Goal: Task Accomplishment & Management: Manage account settings

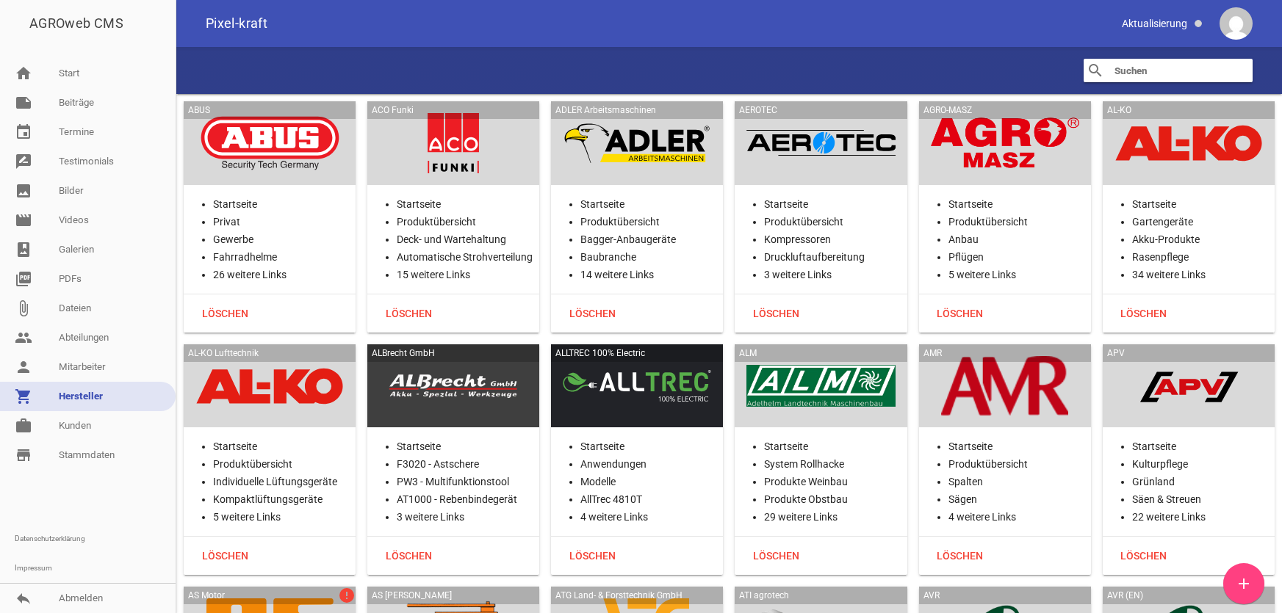
click at [117, 434] on link "work [PERSON_NAME]" at bounding box center [88, 425] width 176 height 29
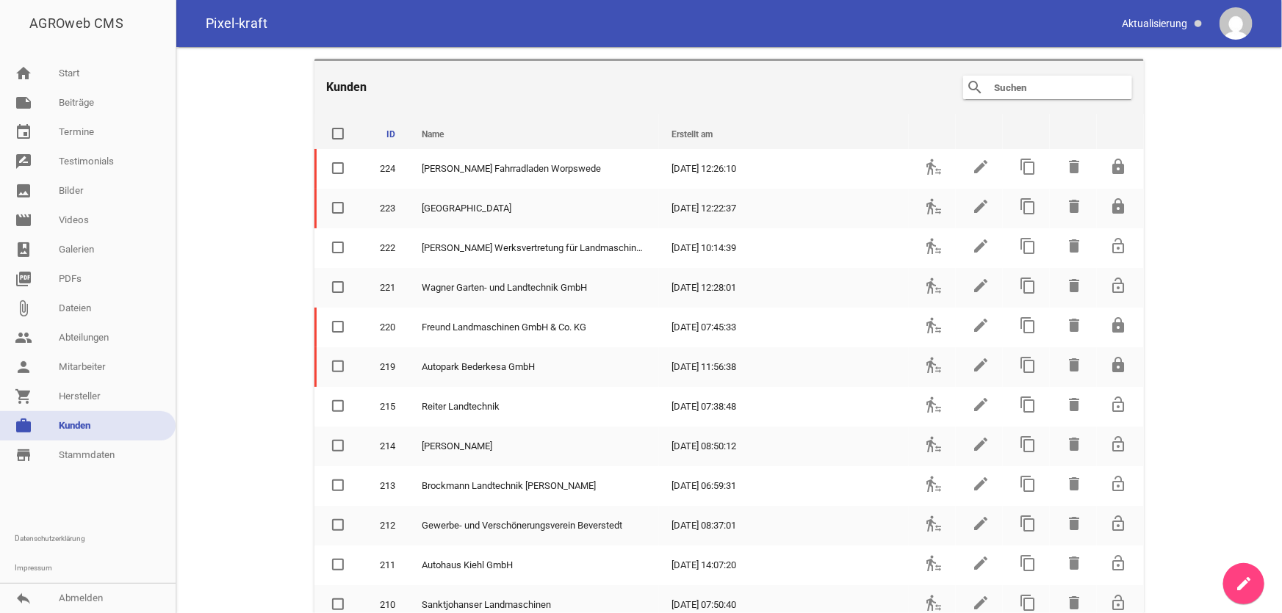
click at [1018, 87] on input "text" at bounding box center [1052, 88] width 118 height 18
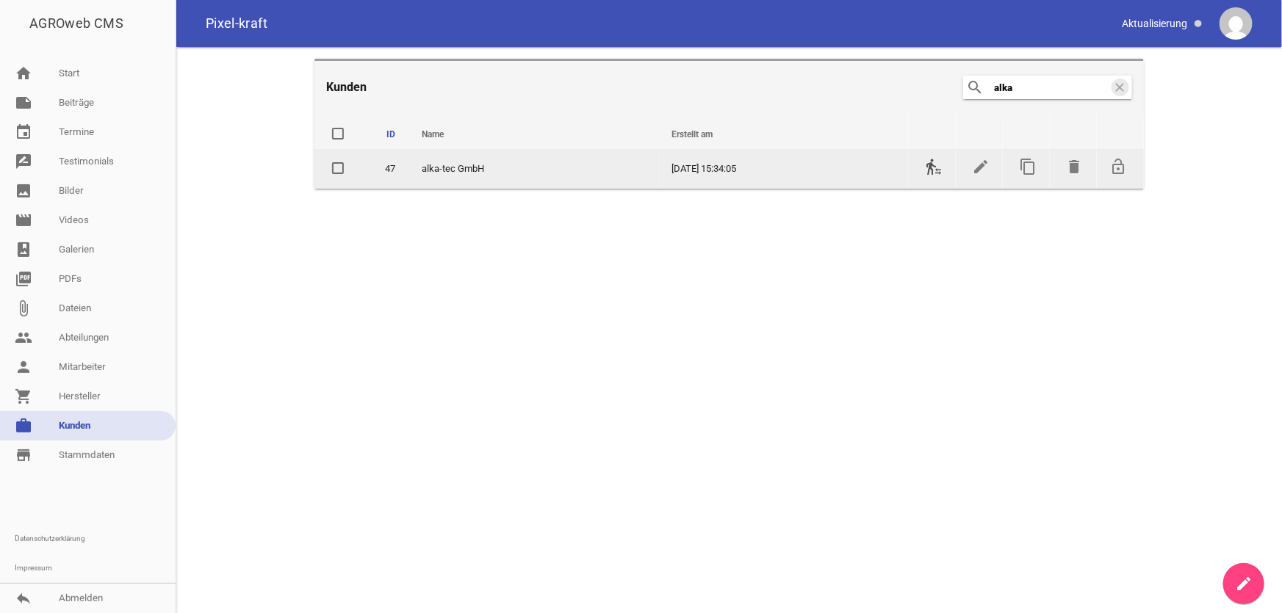
type input "alka"
click at [935, 164] on icon "transfer_within_a_station" at bounding box center [934, 167] width 18 height 18
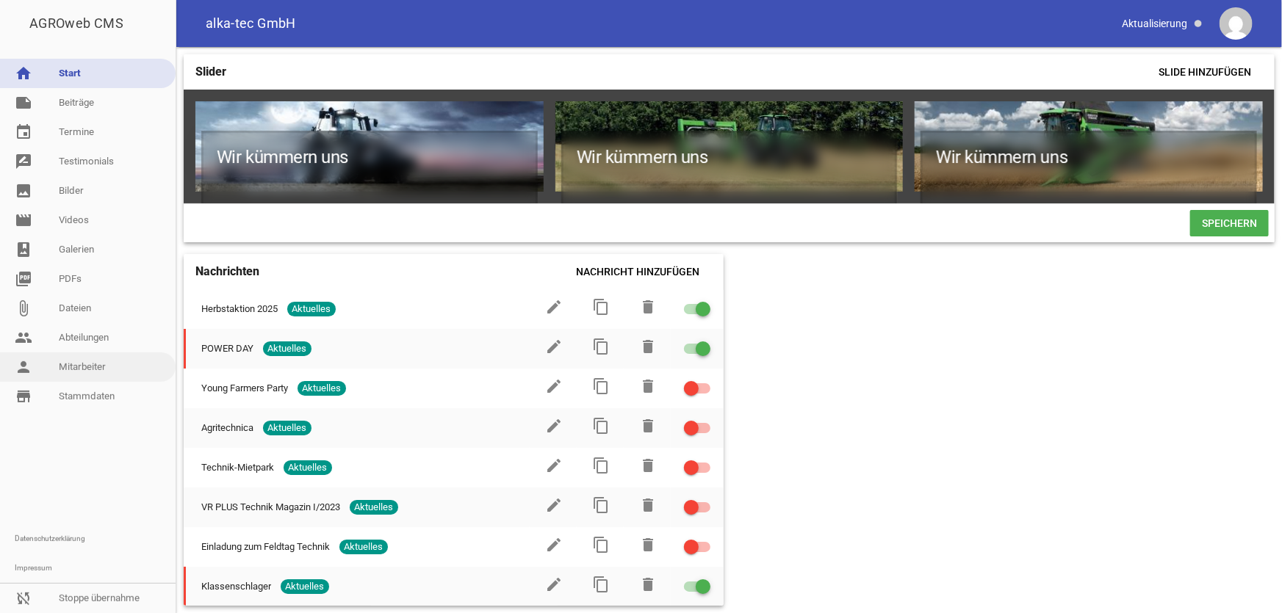
click at [75, 359] on link "person Mitarbeiter" at bounding box center [88, 367] width 176 height 29
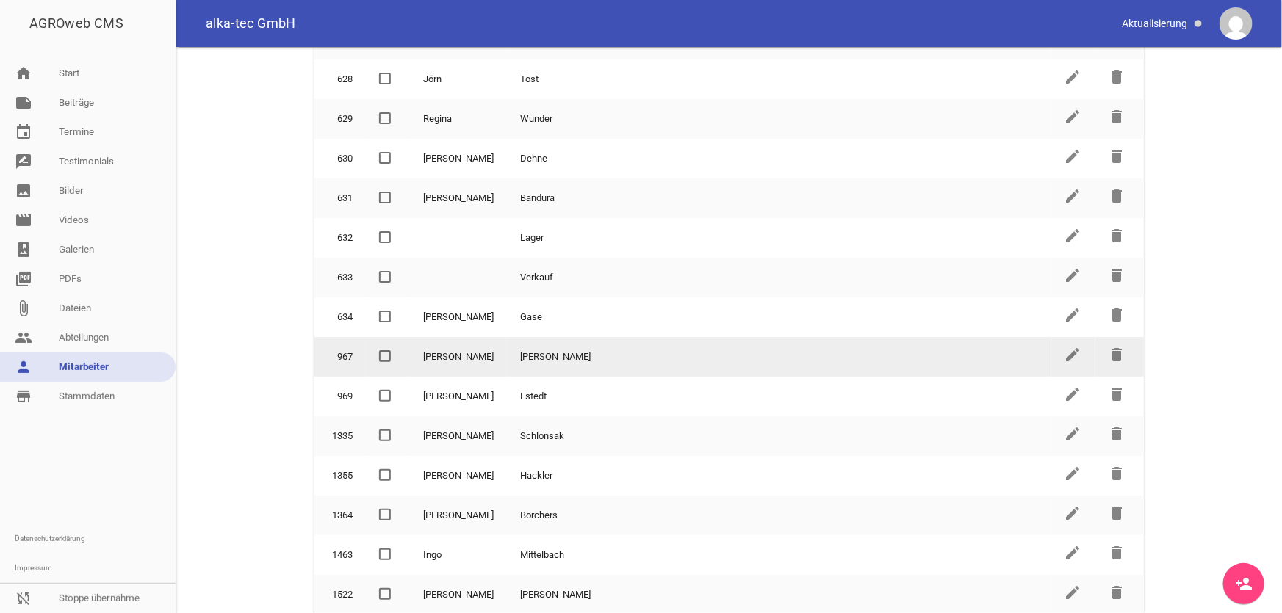
scroll to position [1469, 0]
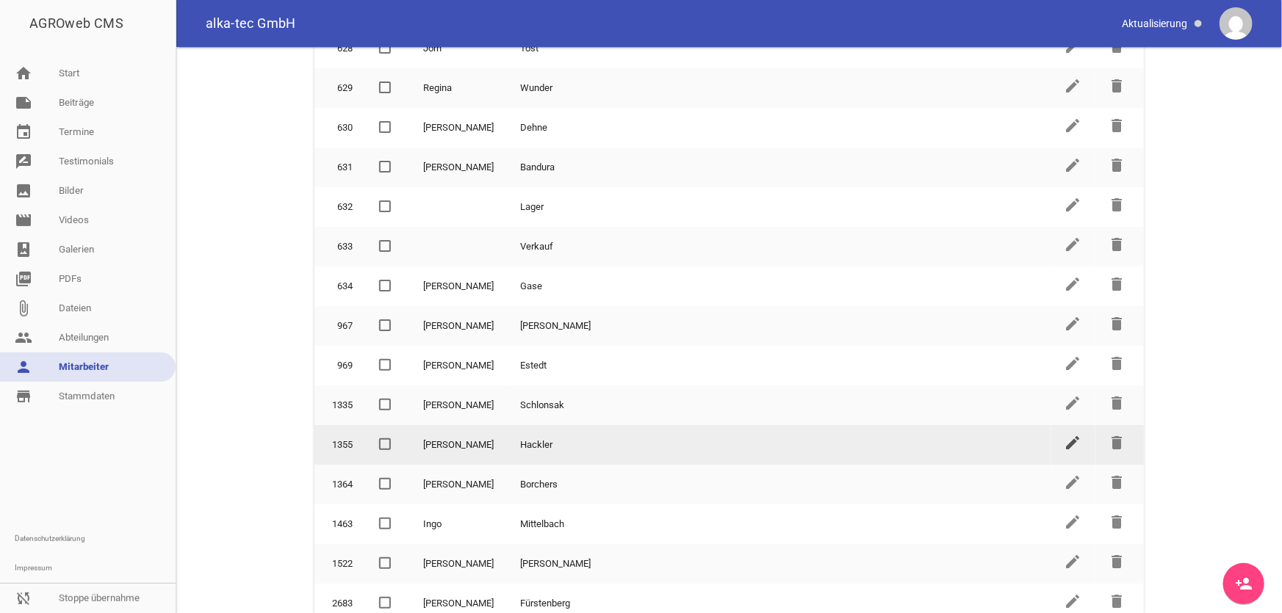
click at [1065, 434] on icon "edit" at bounding box center [1074, 443] width 18 height 18
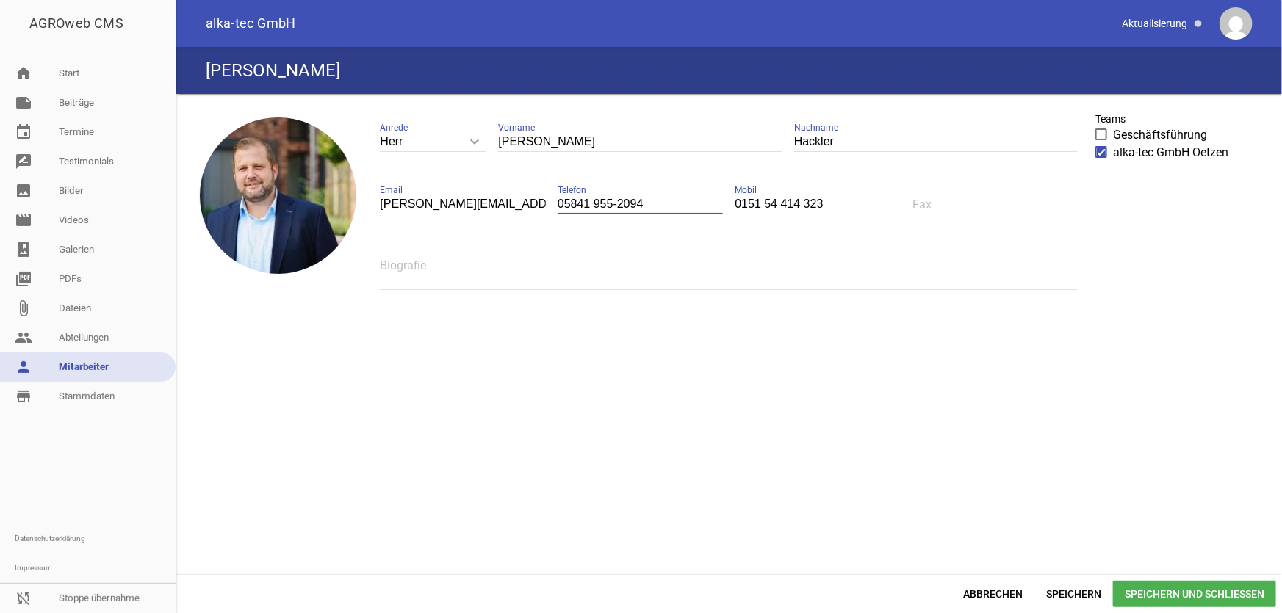
drag, startPoint x: 651, startPoint y: 205, endPoint x: 549, endPoint y: 204, distance: 102.1
click at [549, 204] on div "Herr keyboard_arrow_down Anrede Herr Frau [PERSON_NAME] [PERSON_NAME] Nachname …" at bounding box center [728, 211] width 721 height 211
drag, startPoint x: 500, startPoint y: 206, endPoint x: 360, endPoint y: 206, distance: 139.6
click at [360, 206] on div "image Herr keyboard_arrow_down Anrede Herr Frau [PERSON_NAME] Vorname [PERSON_N…" at bounding box center [729, 334] width 1094 height 469
paste input "im.hackler@alka-tec"
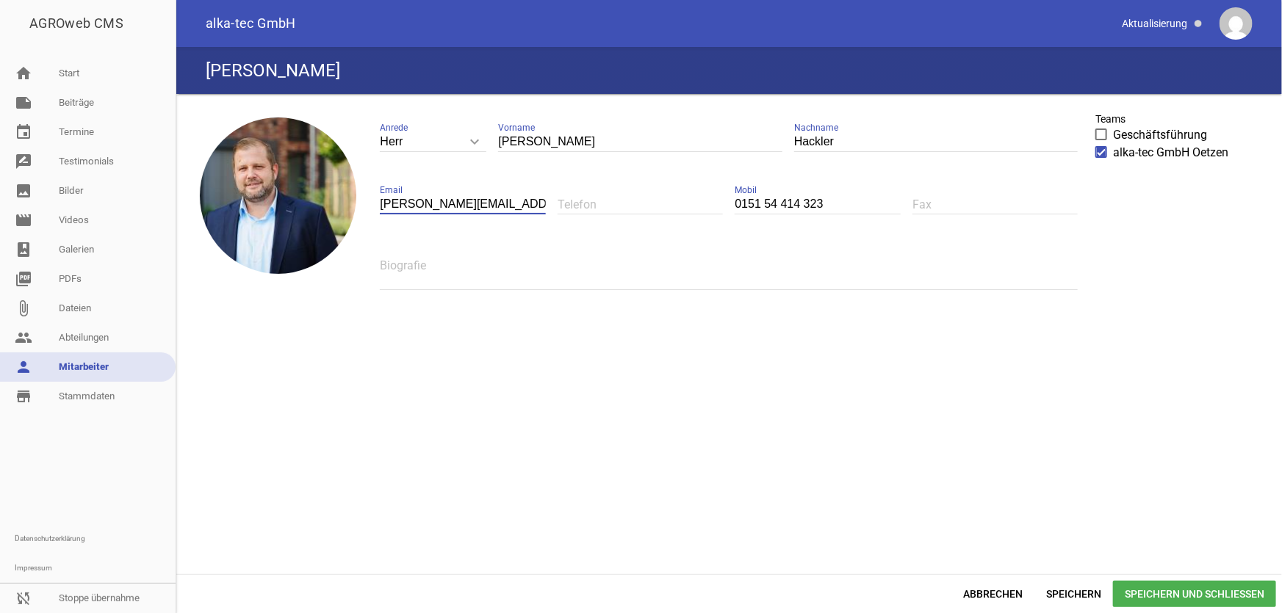
type input "[PERSON_NAME][EMAIL_ADDRESS][DOMAIN_NAME]"
click at [1138, 594] on span "Speichern und Schließen" at bounding box center [1194, 594] width 163 height 26
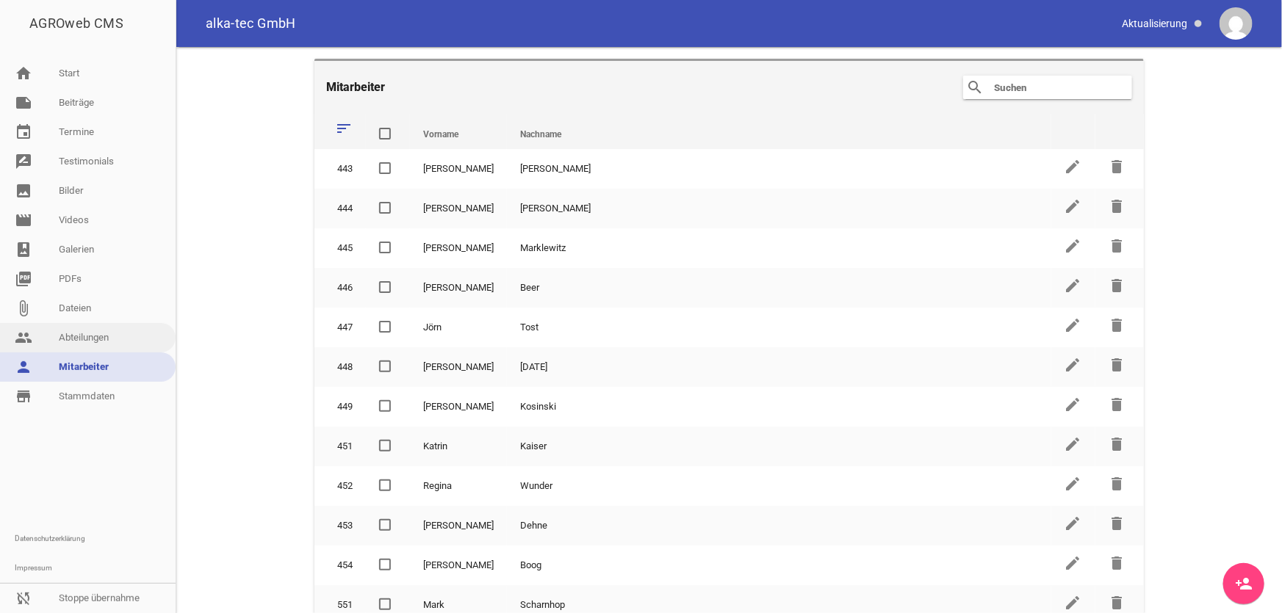
click at [96, 341] on link "people Abteilungen" at bounding box center [88, 337] width 176 height 29
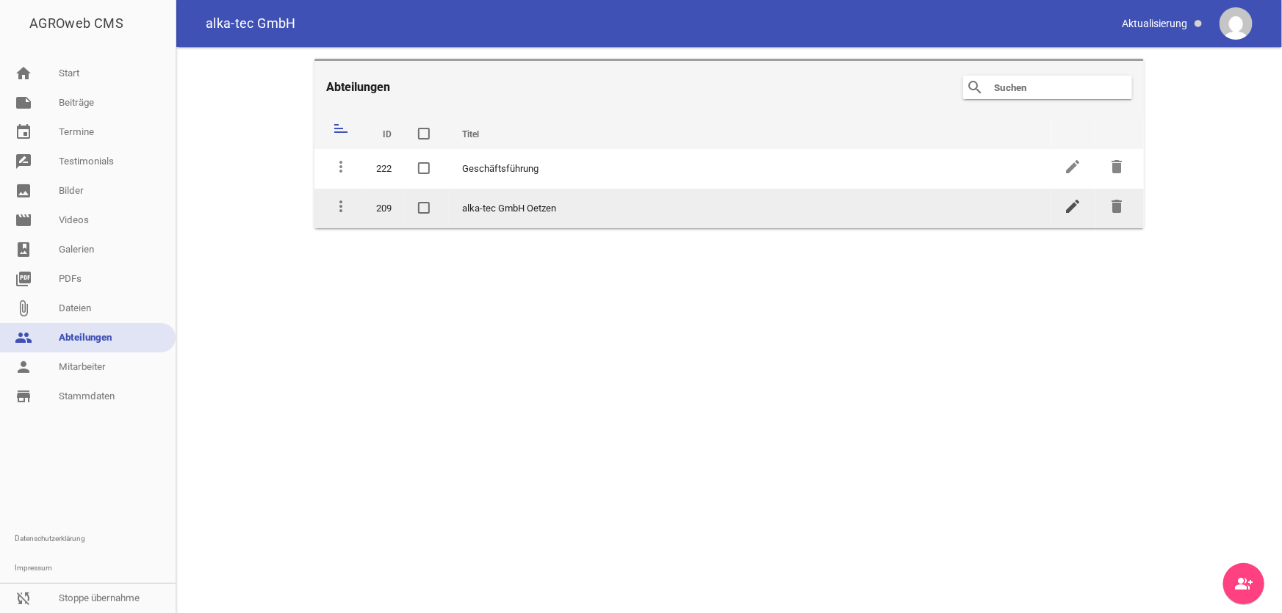
click at [1068, 207] on icon "edit" at bounding box center [1074, 207] width 18 height 18
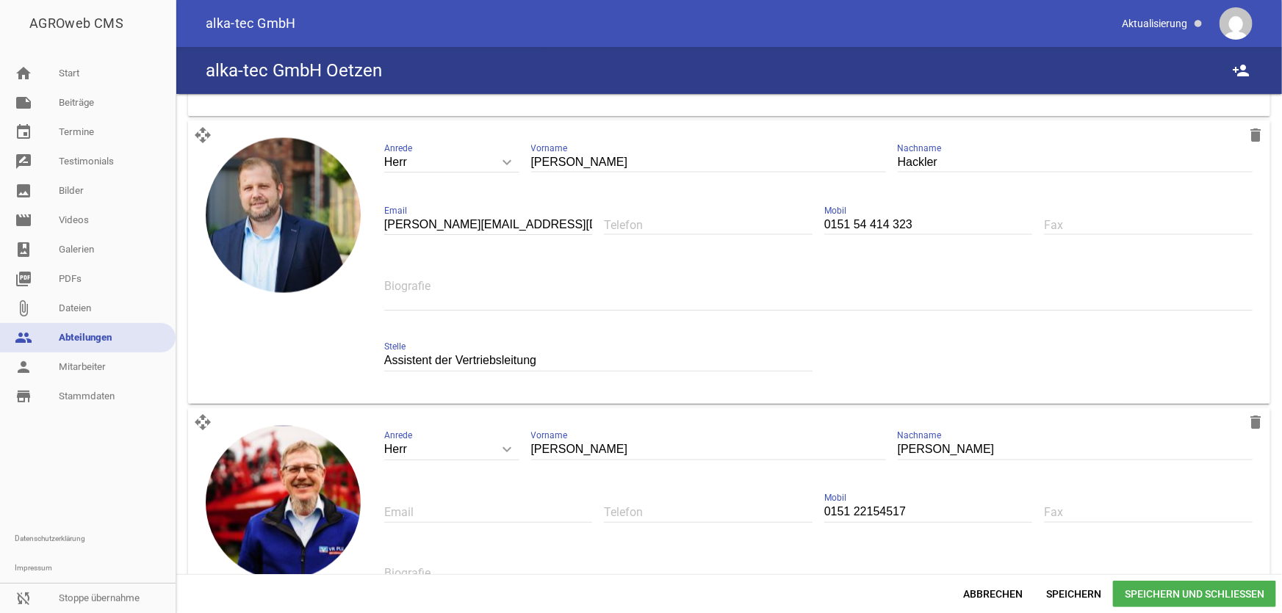
scroll to position [1202, 0]
drag, startPoint x: 537, startPoint y: 374, endPoint x: 359, endPoint y: 383, distance: 178.8
click at [359, 383] on div "open_with delete image Herr keyboard_arrow_down Anrede Herr Frau [PERSON_NAME] …" at bounding box center [729, 262] width 1082 height 284
paste input "Beratung und Verkauf Landtechnik"
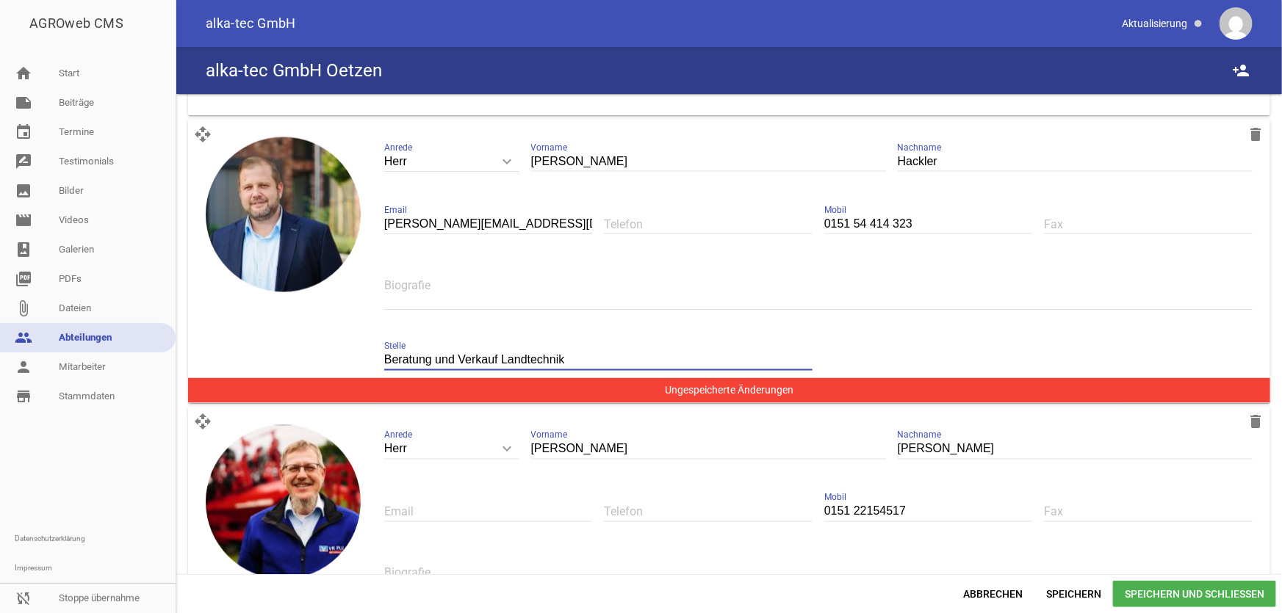
type input "Beratung und Verkauf Landtechnik"
click at [1156, 597] on span "Speichern und Schließen" at bounding box center [1194, 594] width 163 height 26
